Goal: Task Accomplishment & Management: Use online tool/utility

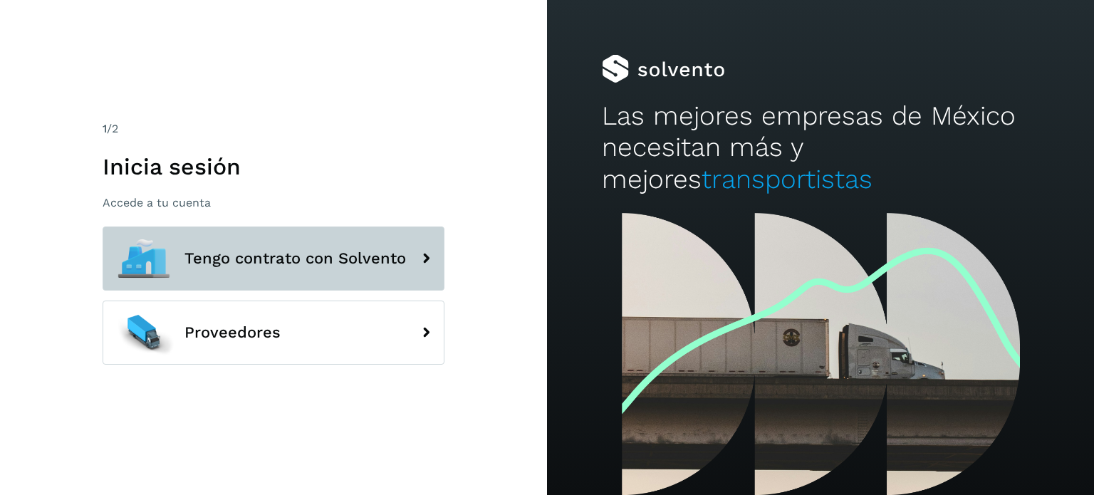
click at [395, 247] on button "Tengo contrato con Solvento" at bounding box center [274, 259] width 342 height 64
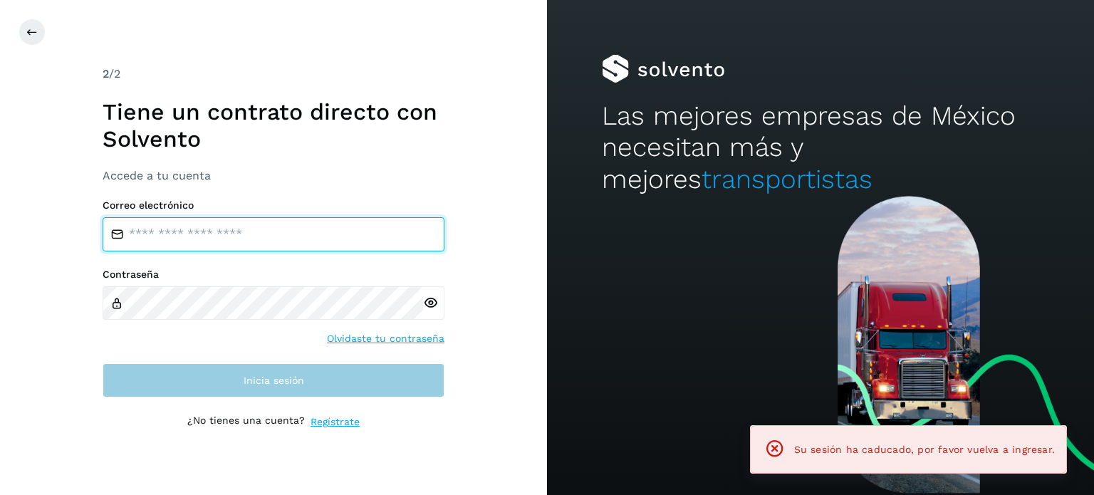
type input "**********"
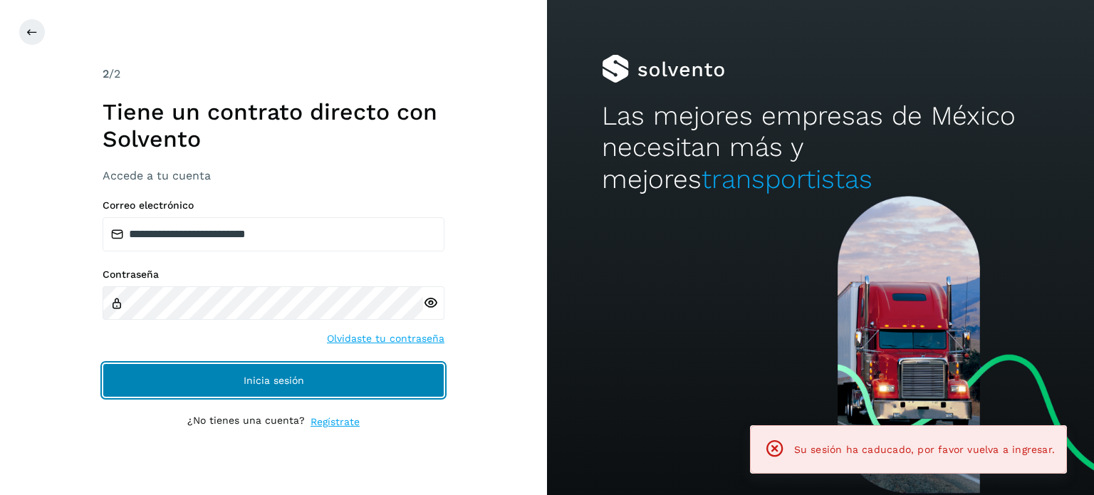
click at [221, 386] on button "Inicia sesión" at bounding box center [274, 380] width 342 height 34
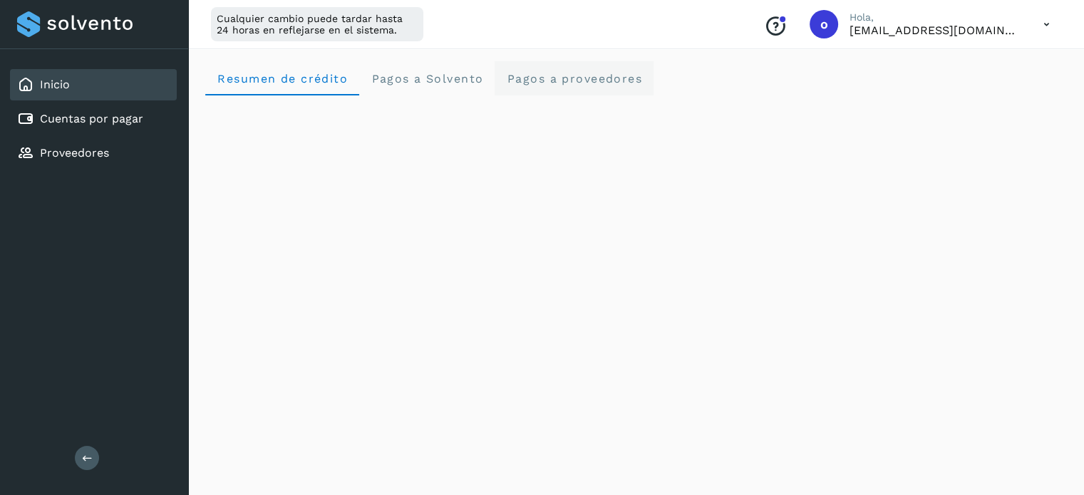
click at [584, 73] on span "Pagos a proveedores" at bounding box center [574, 79] width 136 height 14
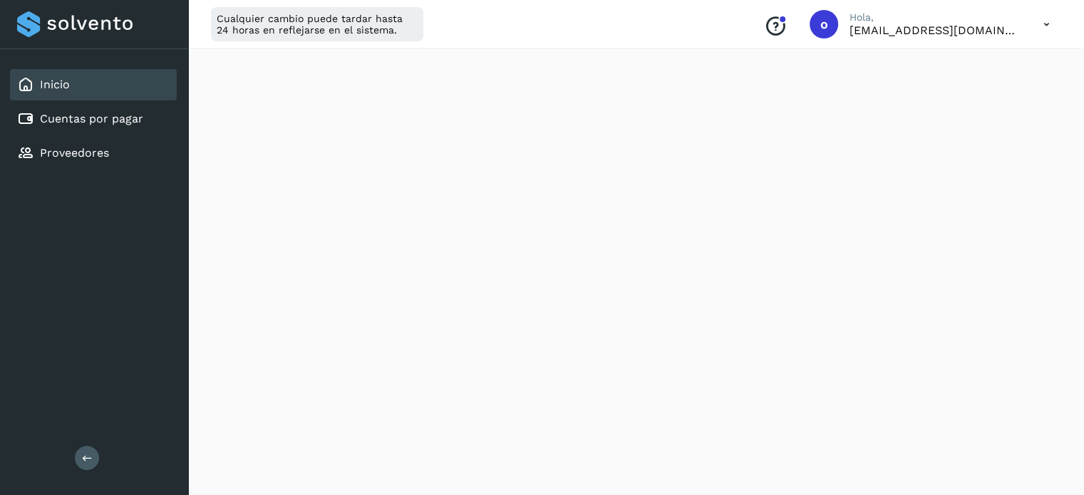
scroll to position [641, 0]
click at [118, 128] on div "Cuentas por pagar" at bounding box center [93, 118] width 167 height 31
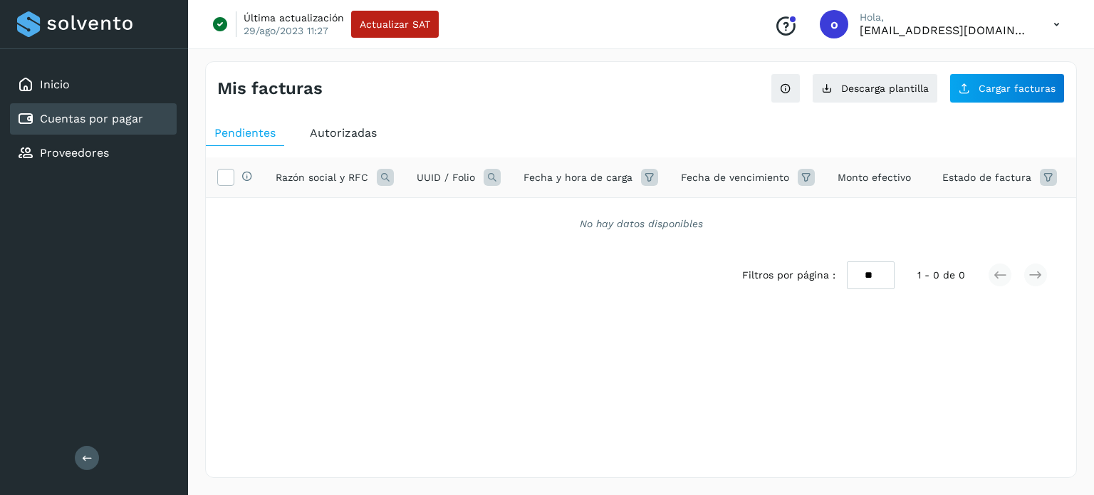
click at [355, 133] on span "Autorizadas" at bounding box center [343, 133] width 67 height 14
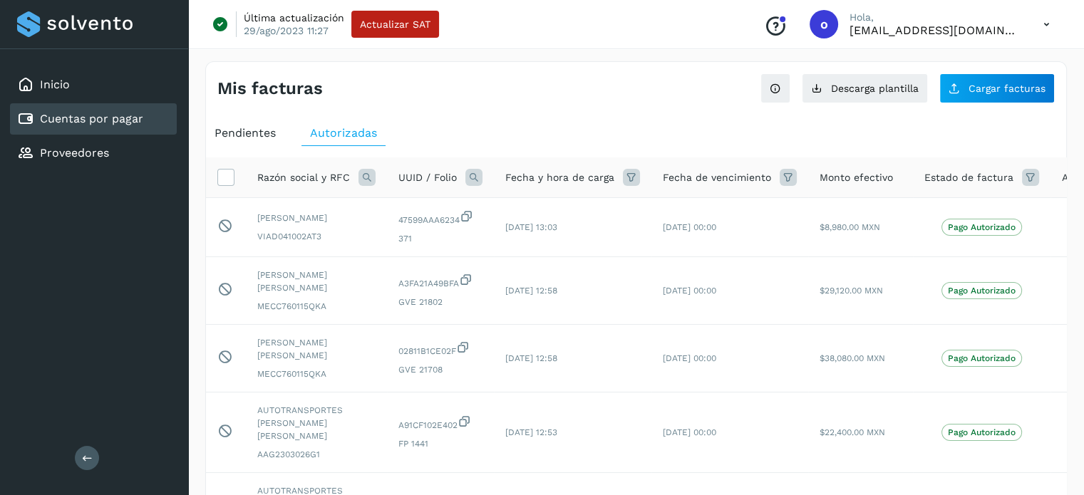
click at [367, 182] on icon at bounding box center [366, 177] width 17 height 17
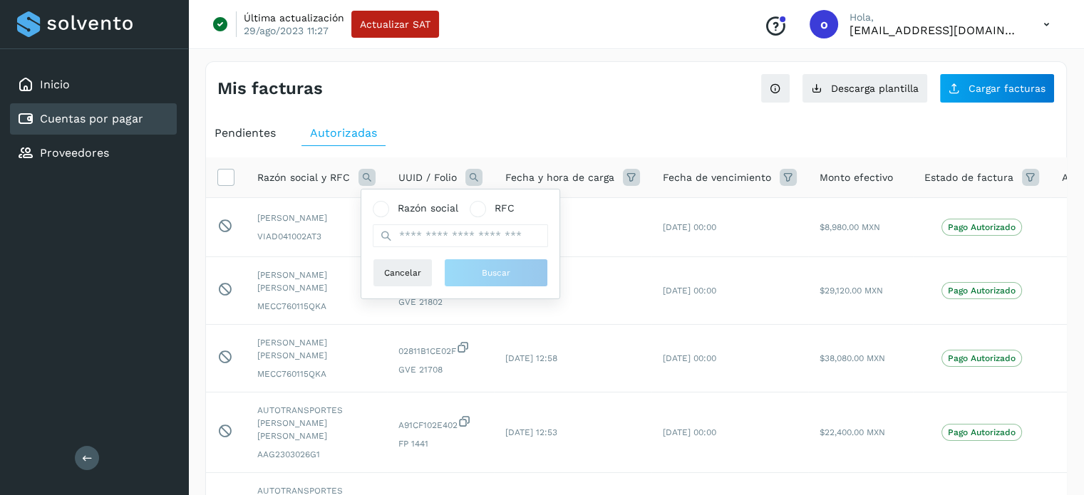
click at [424, 219] on div "Razón social RFC" at bounding box center [460, 224] width 175 height 46
click at [413, 207] on span "Razón social" at bounding box center [428, 208] width 61 height 15
click at [422, 239] on input "text" at bounding box center [460, 235] width 175 height 23
paste input "**********"
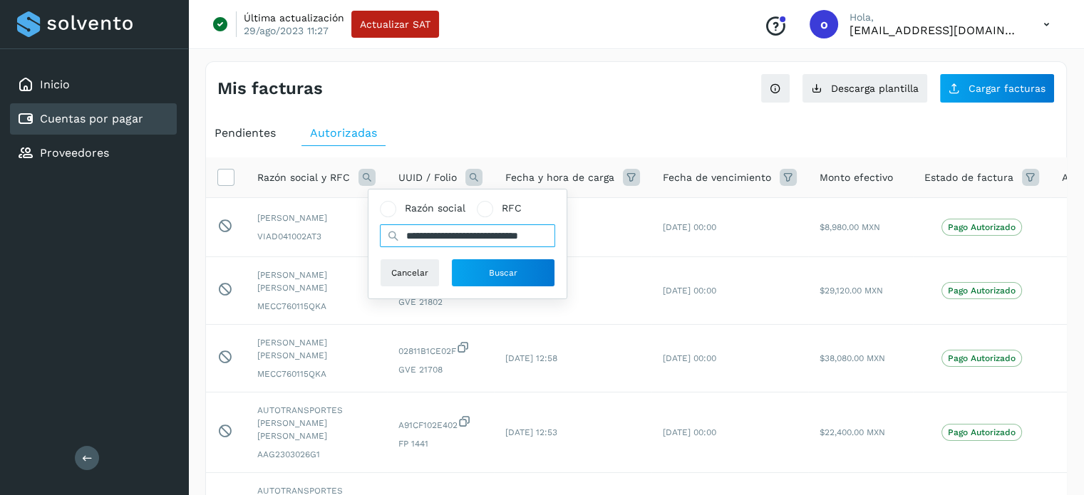
scroll to position [0, 46]
type input "**********"
click at [467, 269] on button "Buscar" at bounding box center [503, 273] width 104 height 28
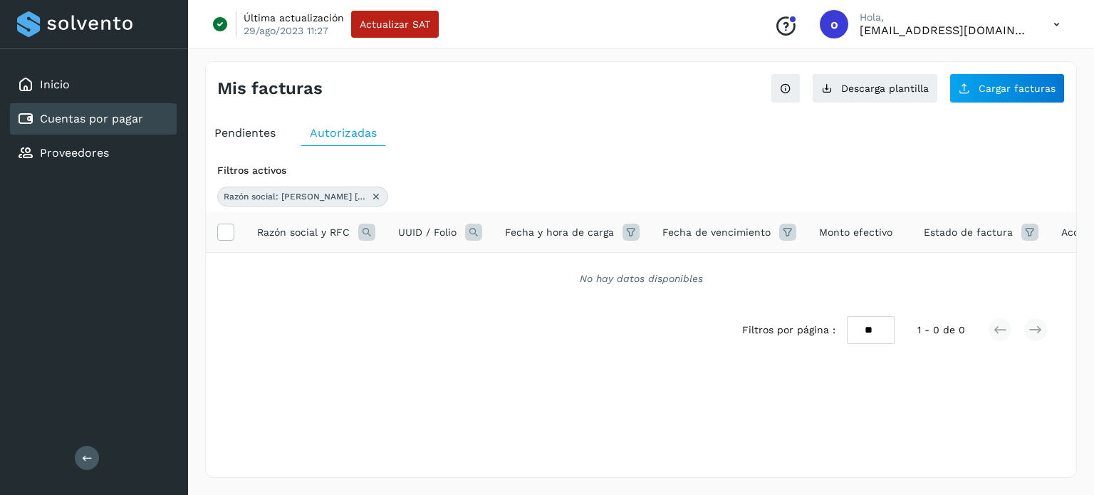
click at [375, 196] on icon at bounding box center [375, 196] width 11 height 11
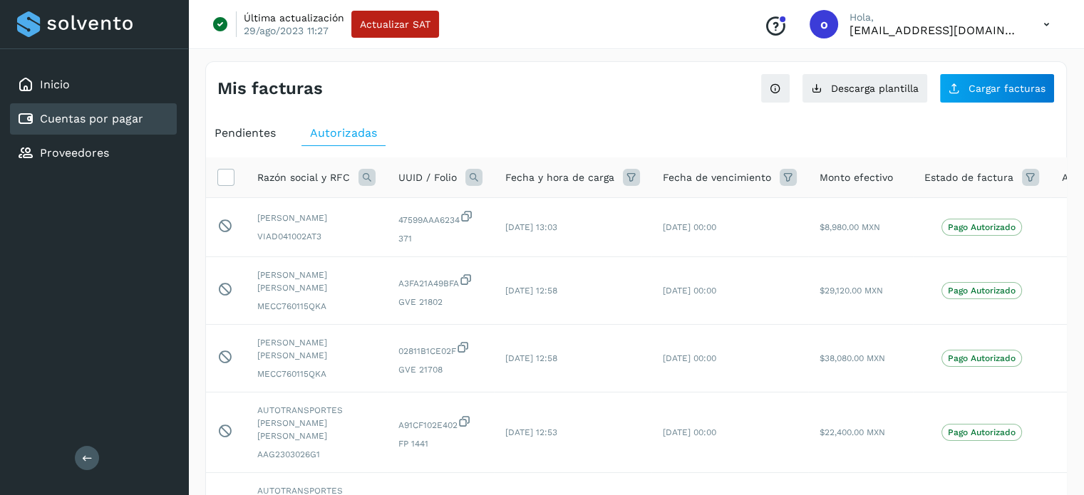
click at [364, 169] on icon at bounding box center [366, 177] width 17 height 17
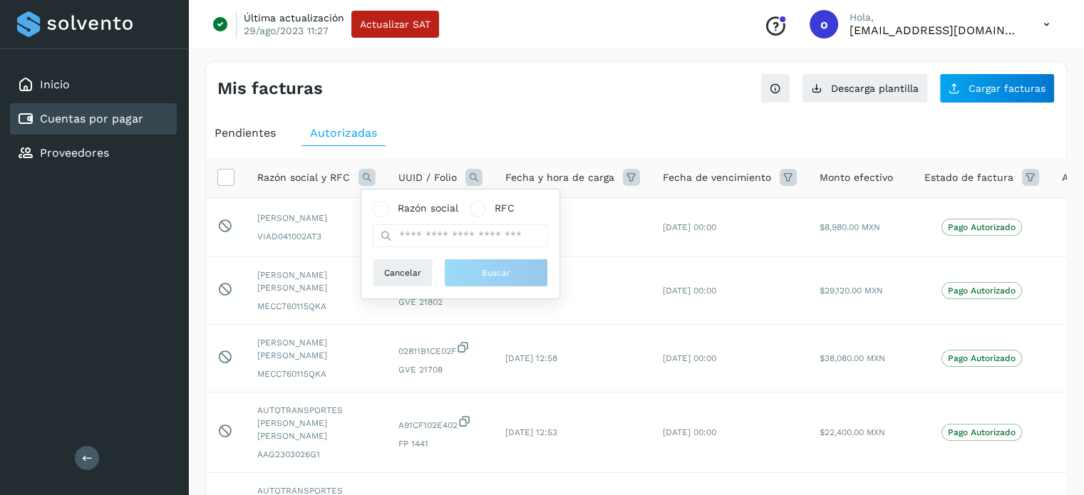
drag, startPoint x: 419, startPoint y: 202, endPoint x: 415, endPoint y: 232, distance: 29.4
click at [419, 202] on span "Razón social" at bounding box center [428, 208] width 61 height 15
click at [415, 238] on input "text" at bounding box center [460, 235] width 175 height 23
type input "**********"
click at [522, 271] on button "Buscar" at bounding box center [496, 273] width 104 height 28
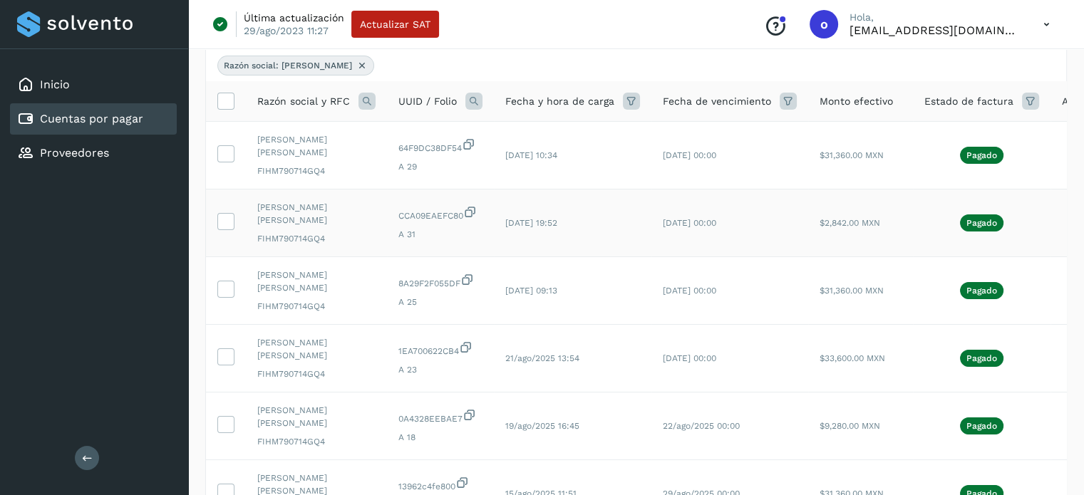
scroll to position [142, 0]
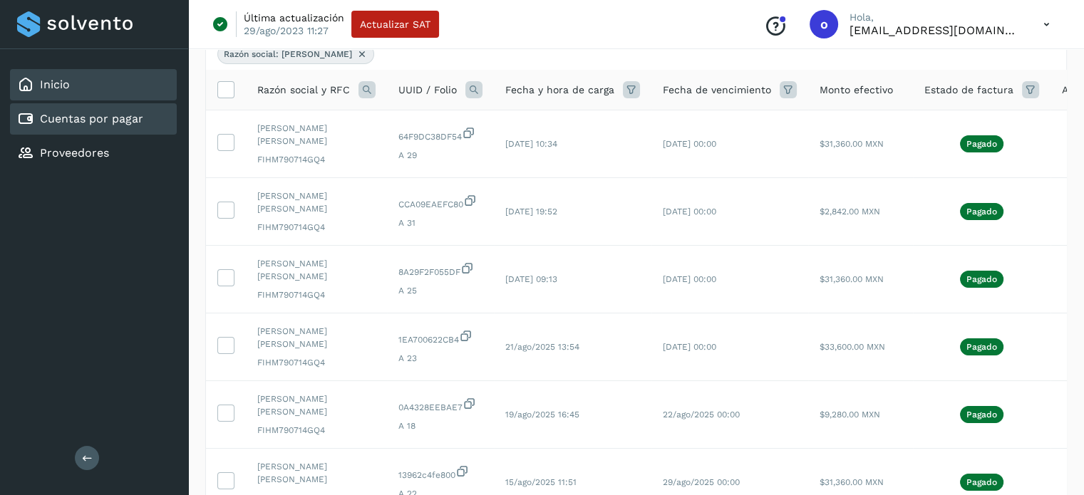
click at [125, 88] on div "Inicio" at bounding box center [93, 84] width 167 height 31
